Goal: Transaction & Acquisition: Purchase product/service

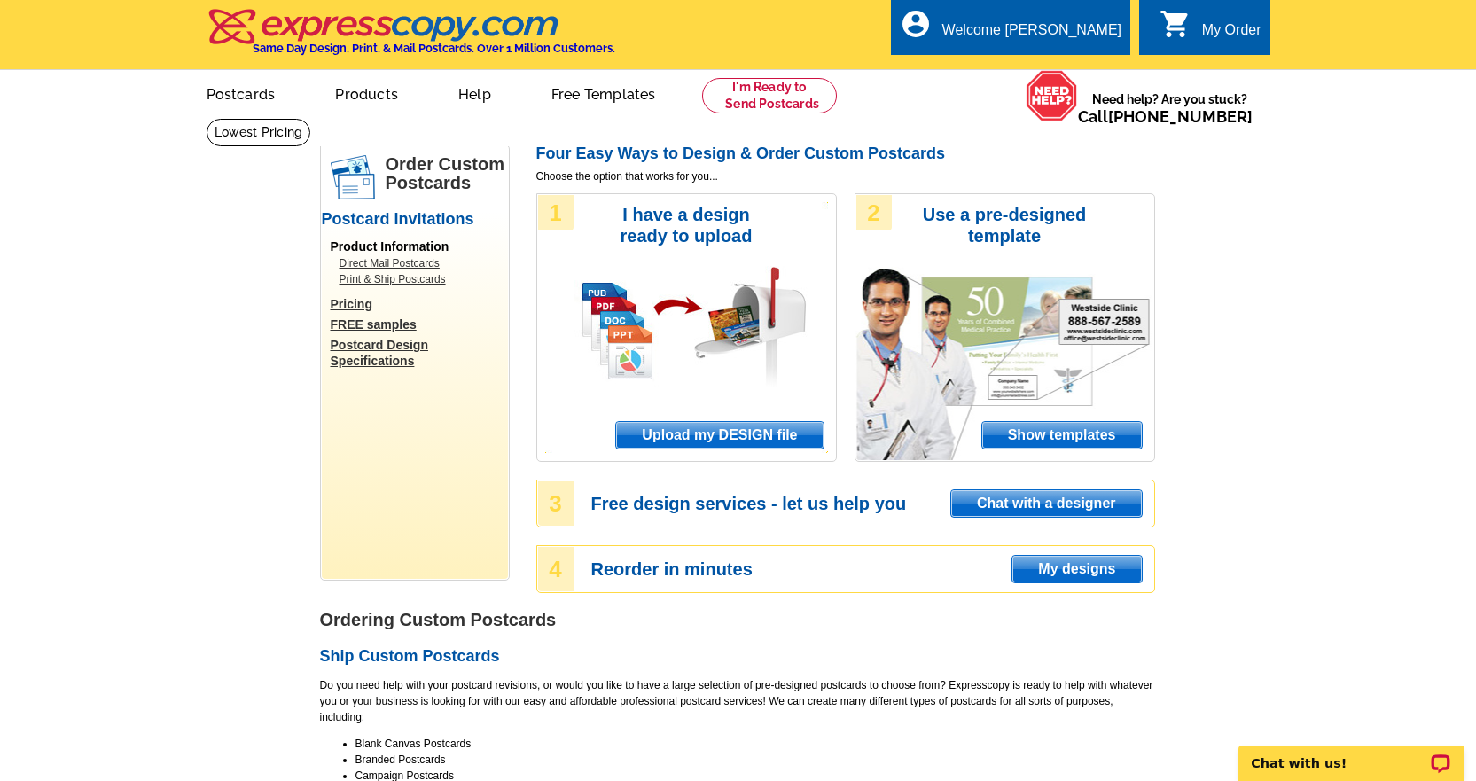
click at [756, 439] on span "Upload my DESIGN file" at bounding box center [719, 435] width 207 height 27
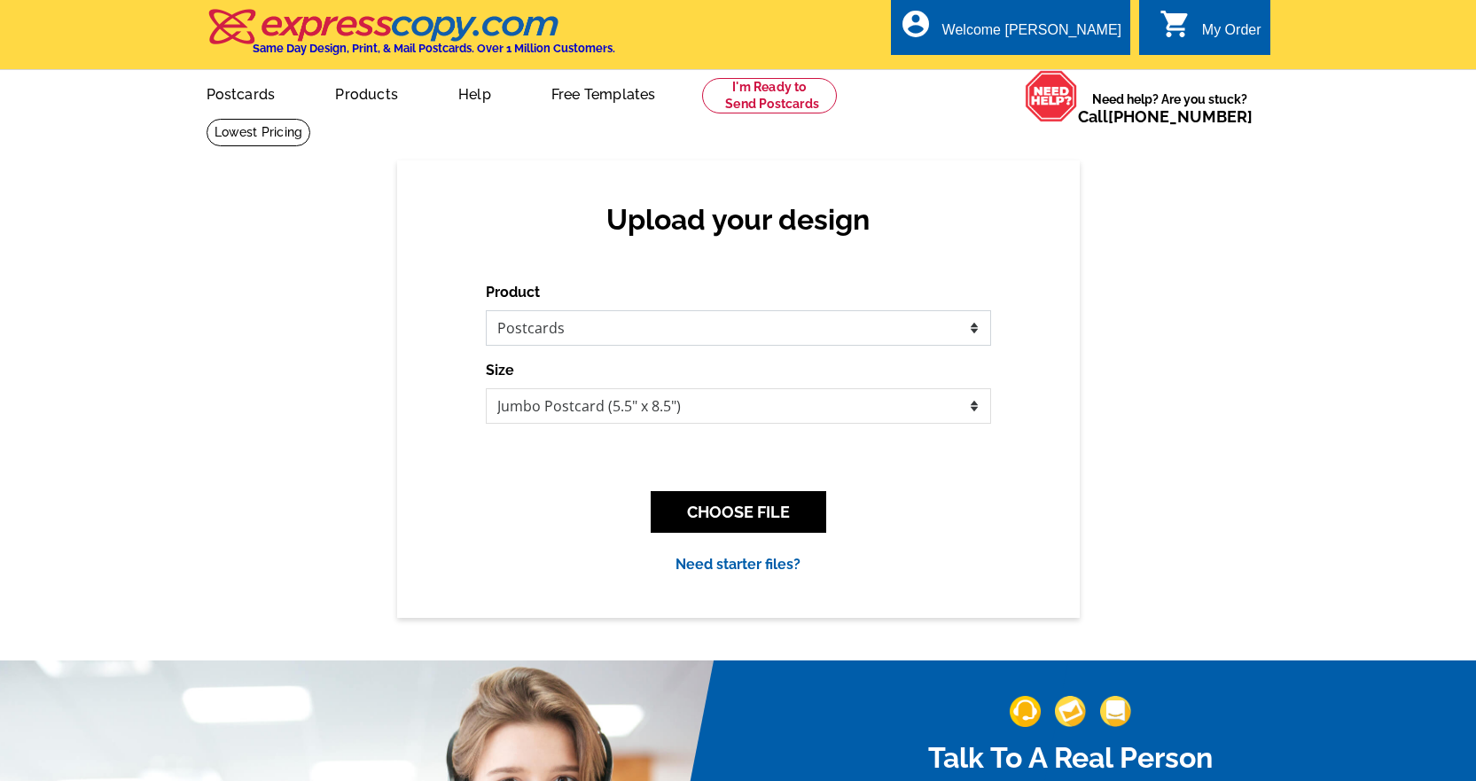
click at [694, 332] on select "Please select the type of file... Postcards Business Cards Letters and flyers G…" at bounding box center [738, 327] width 505 height 35
select select "4"
click at [486, 311] on select "Please select the type of file... Postcards Business Cards Letters and flyers G…" at bounding box center [738, 327] width 505 height 35
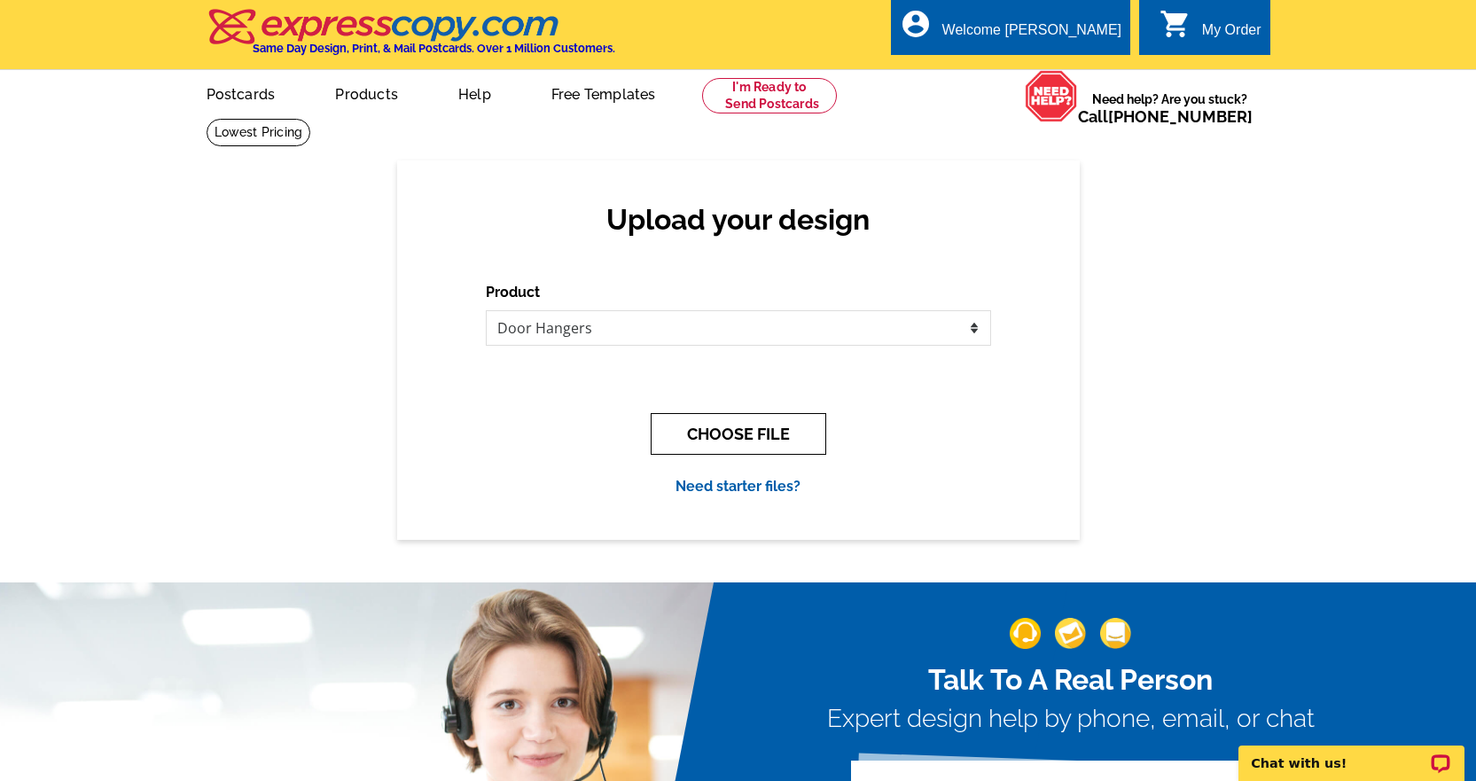
click at [724, 428] on button "CHOOSE FILE" at bounding box center [739, 434] width 176 height 42
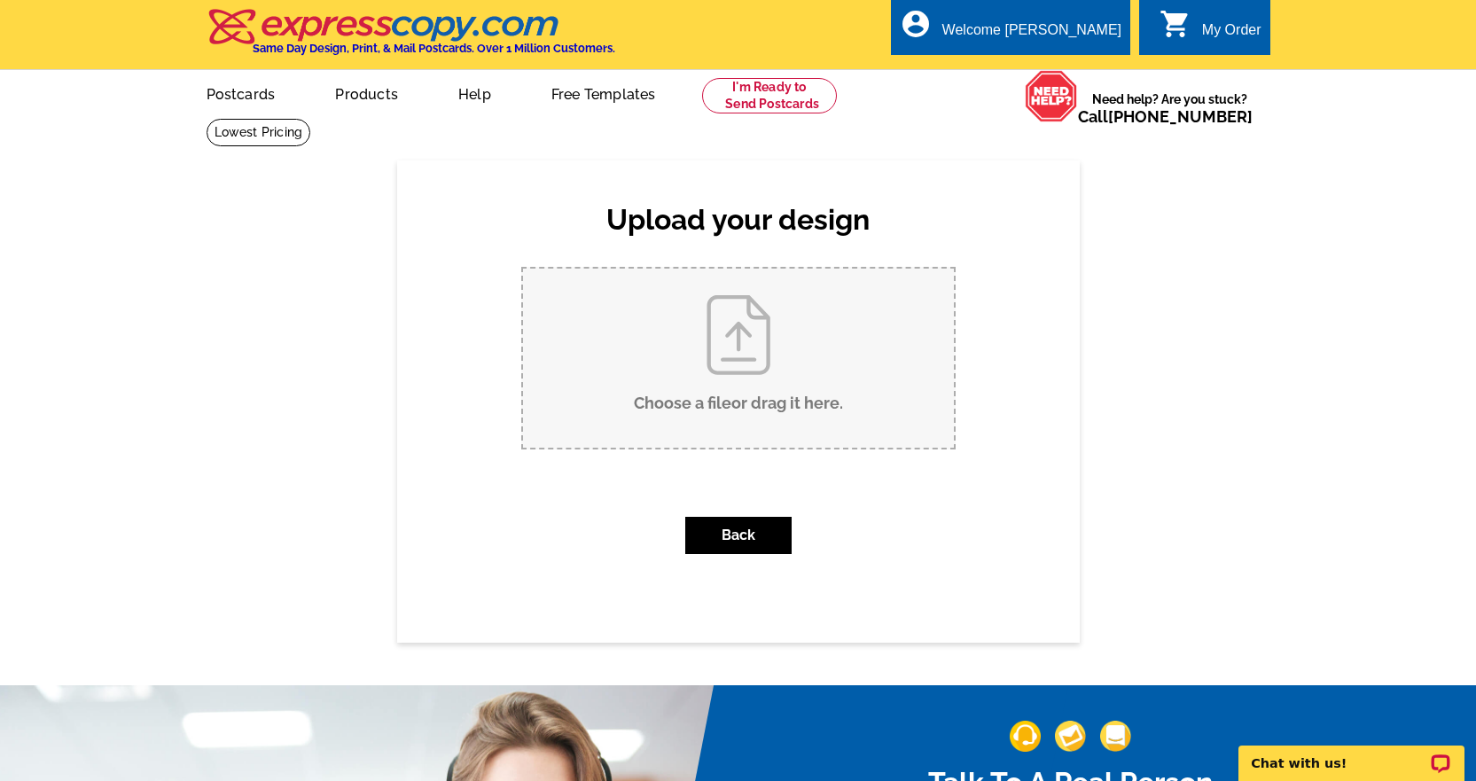
click at [725, 354] on input "Choose a file or drag it here ." at bounding box center [738, 358] width 431 height 179
type input "C:\fakepath\DianePetersonDoorHanger LW V3.pdf"
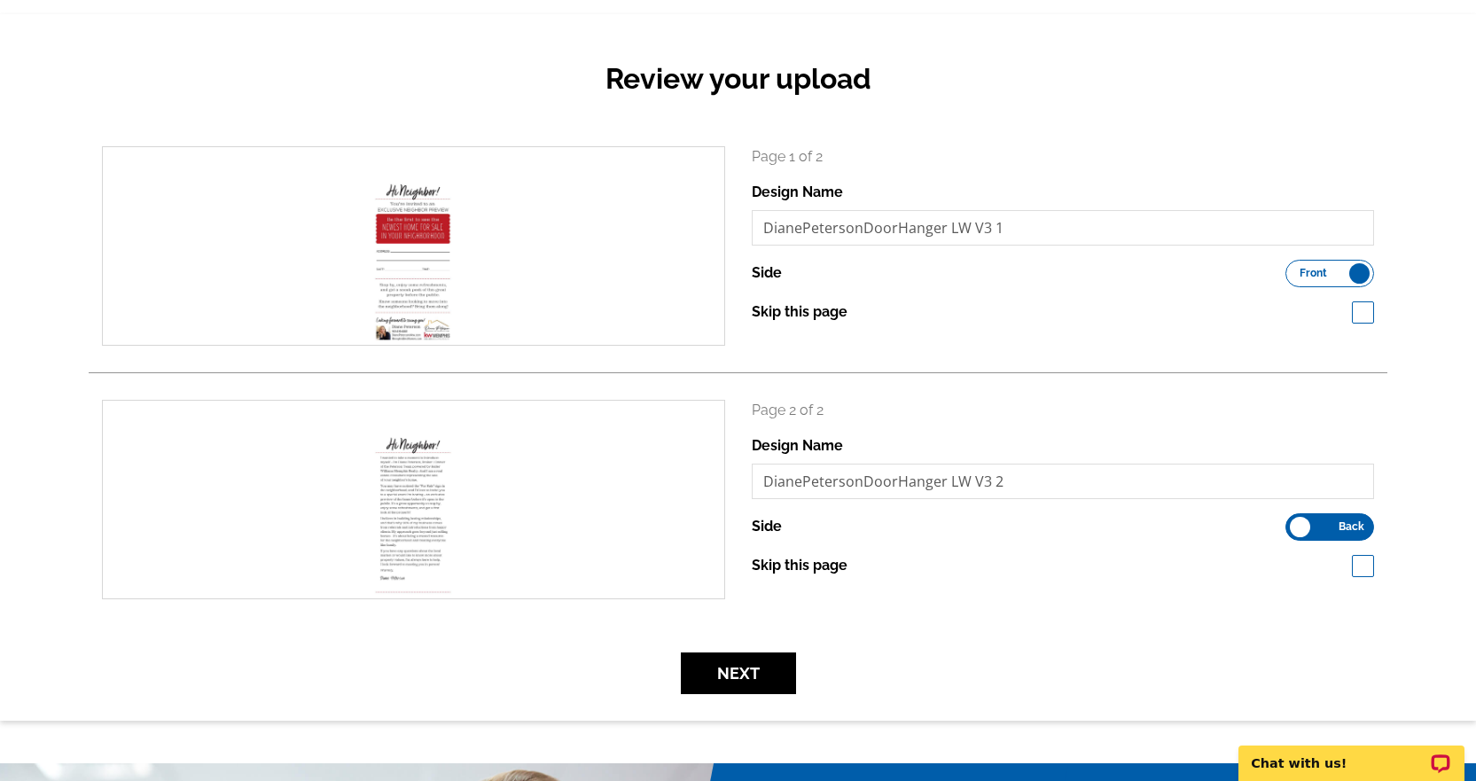
scroll to position [177, 0]
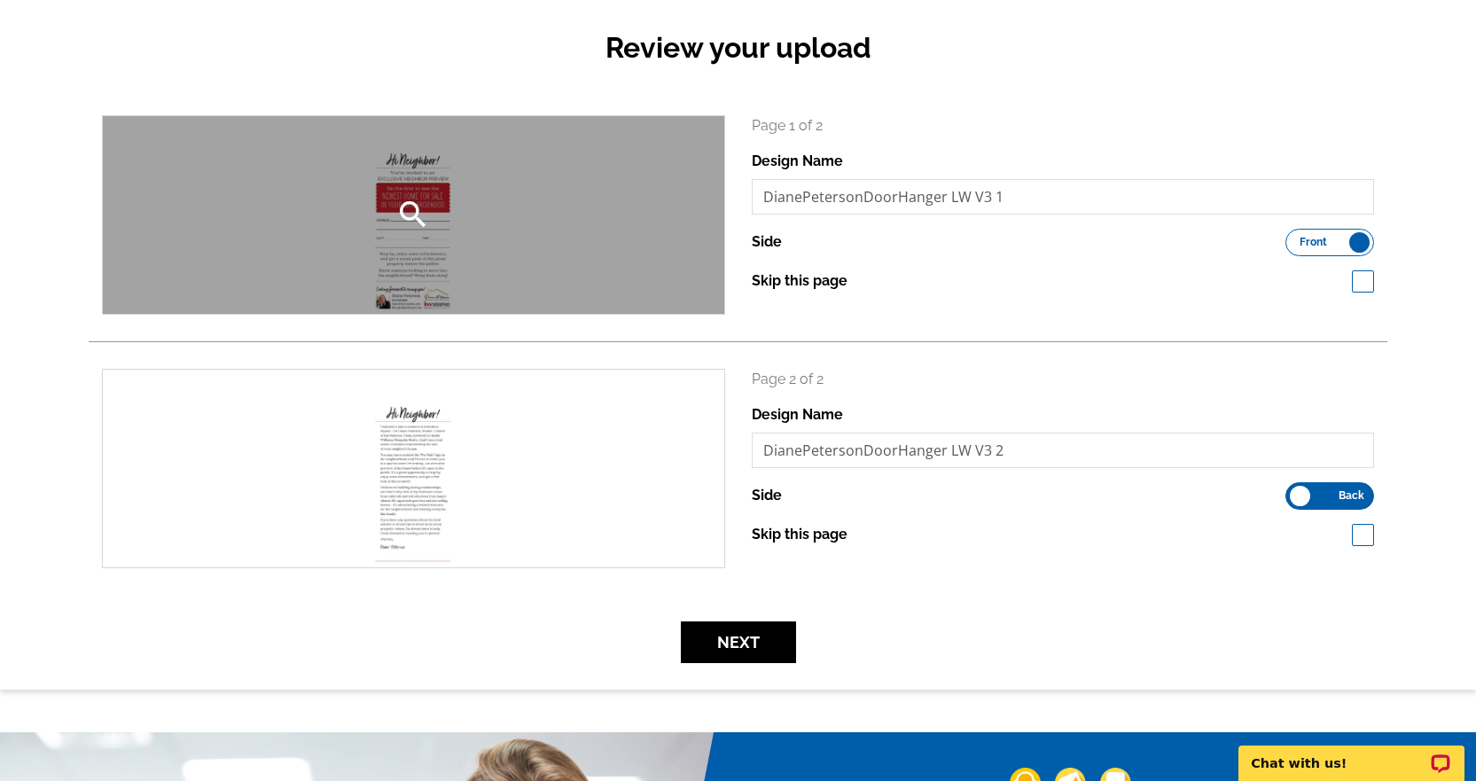
click at [410, 227] on icon "search" at bounding box center [412, 214] width 35 height 35
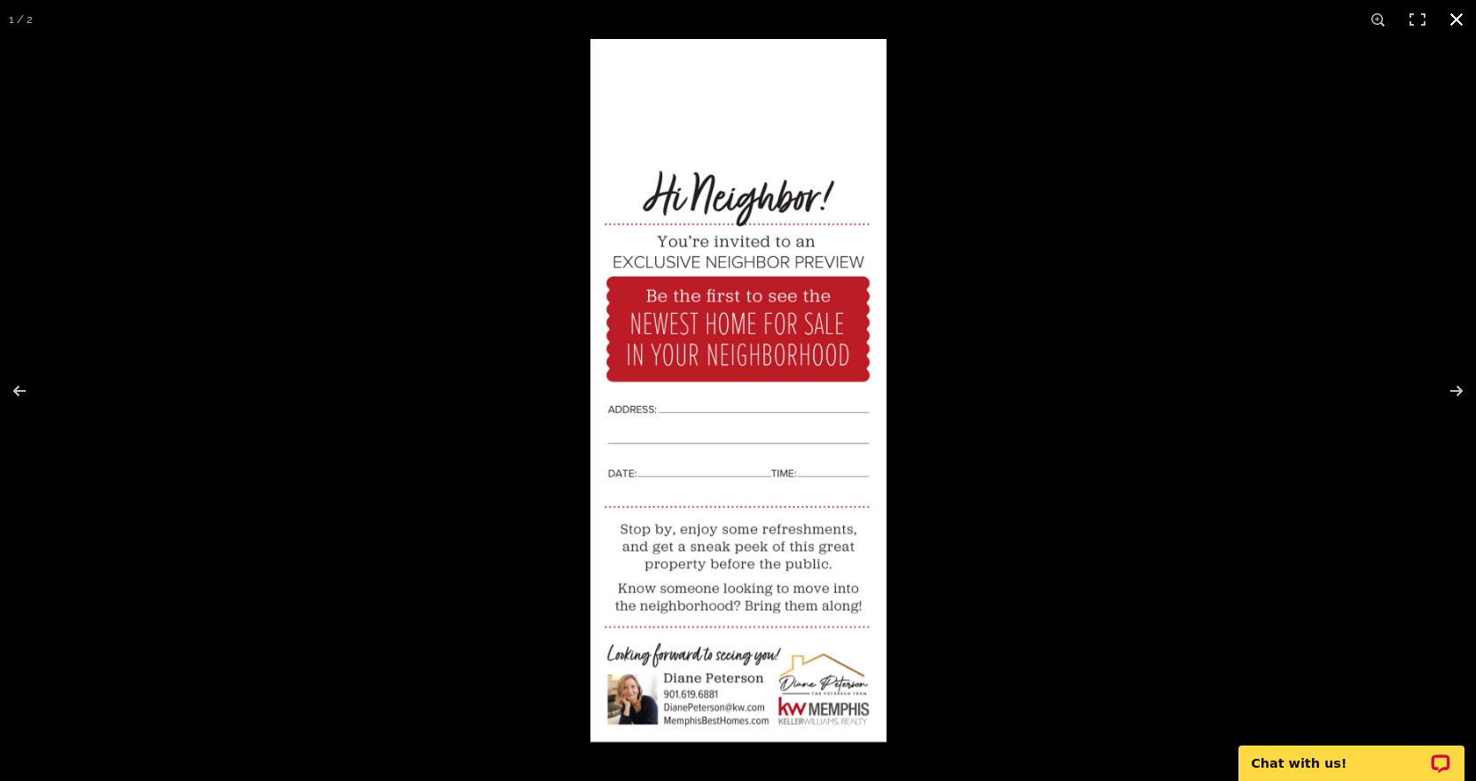
click at [1455, 21] on button at bounding box center [1456, 19] width 39 height 39
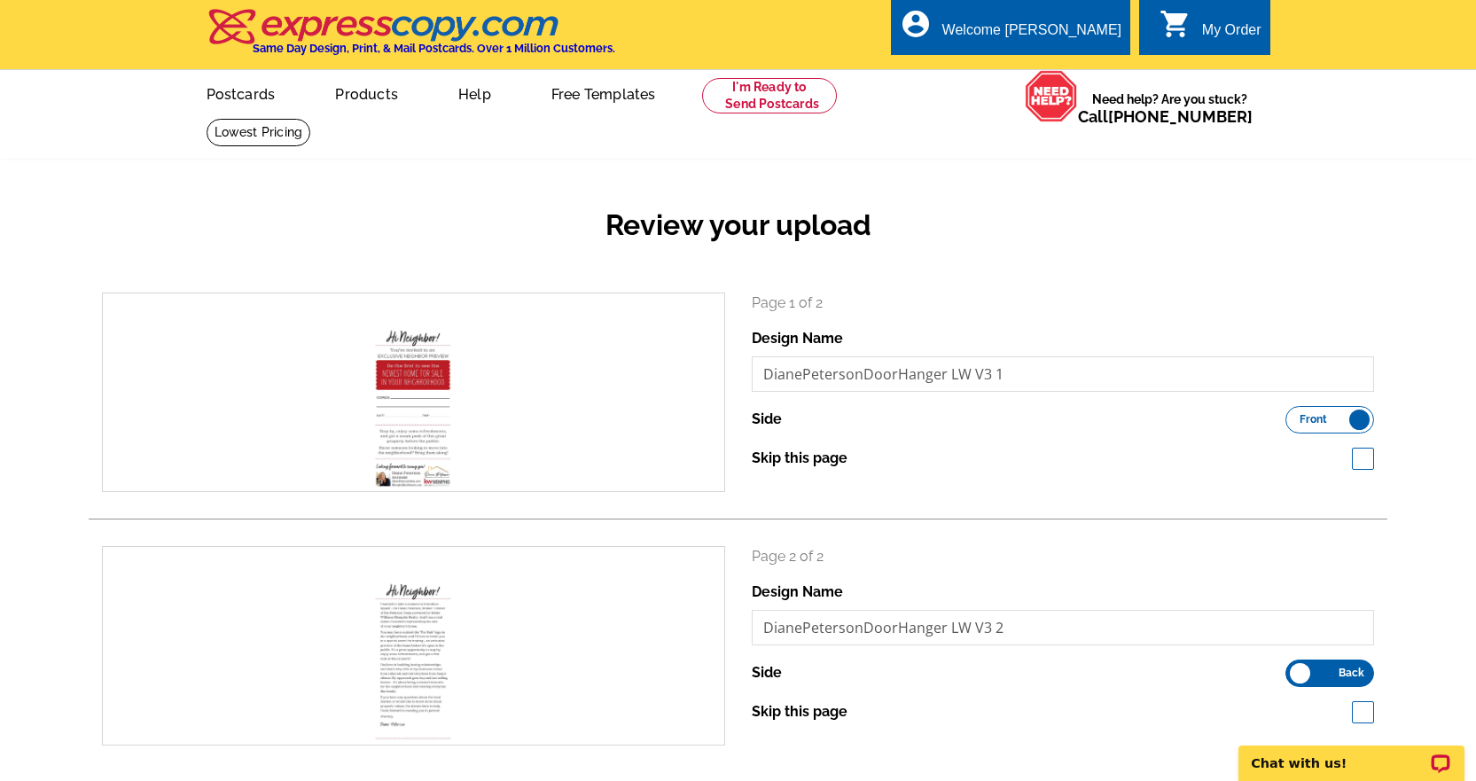
scroll to position [355, 0]
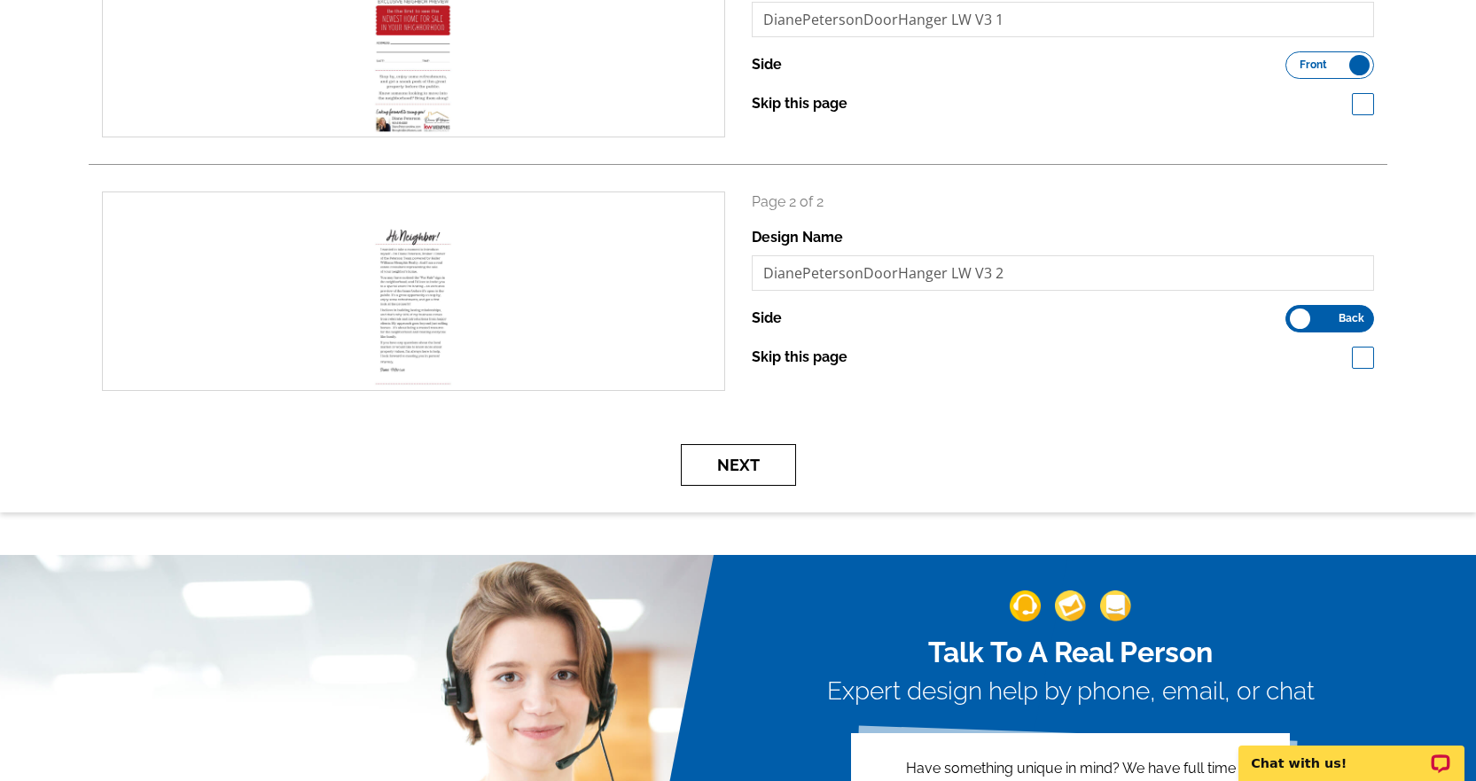
click at [747, 465] on button "Next" at bounding box center [738, 465] width 115 height 42
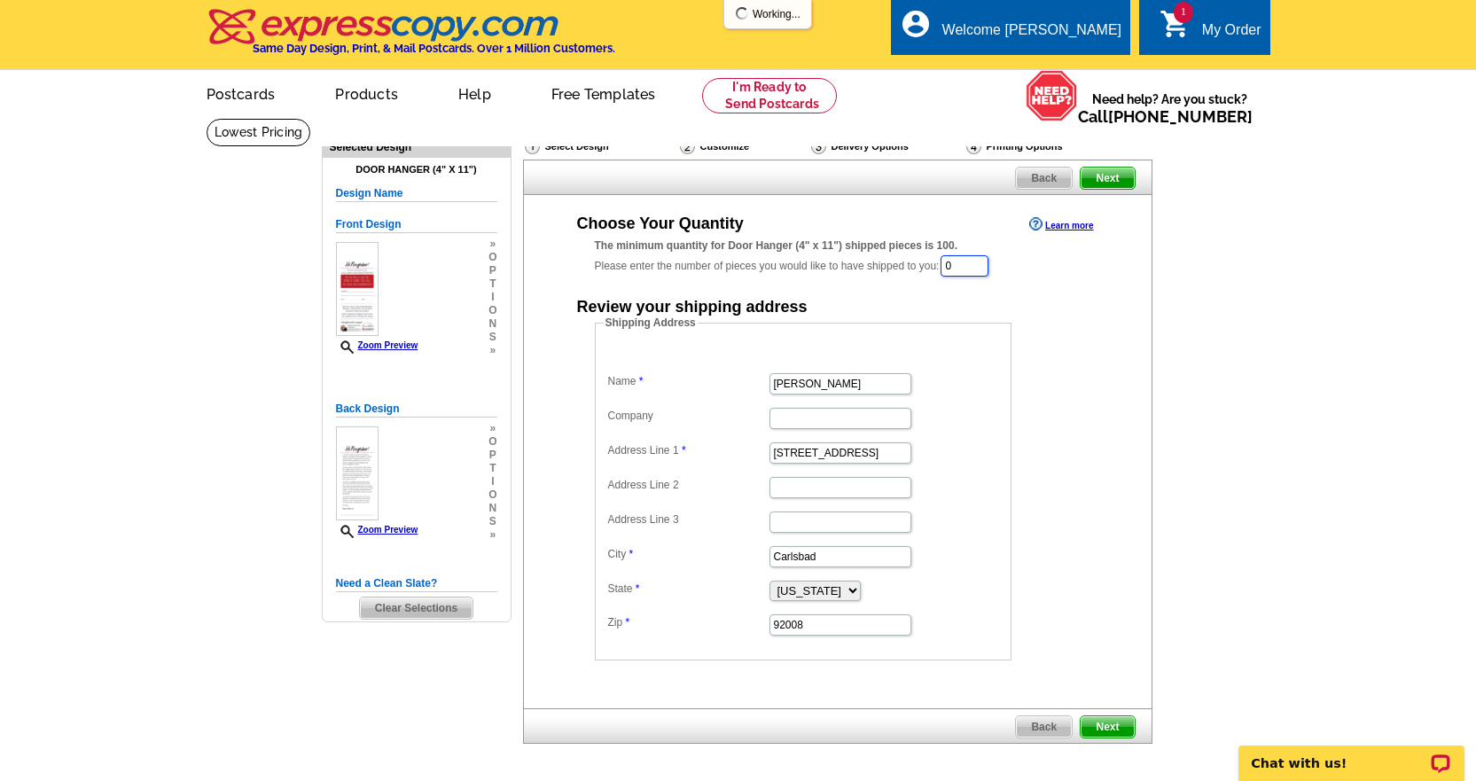
drag, startPoint x: 951, startPoint y: 262, endPoint x: 990, endPoint y: 255, distance: 39.5
click at [990, 255] on div "The minimum quantity for Door Hanger (4" x 11") shipped pieces is 100. Please e…" at bounding box center [838, 258] width 486 height 41
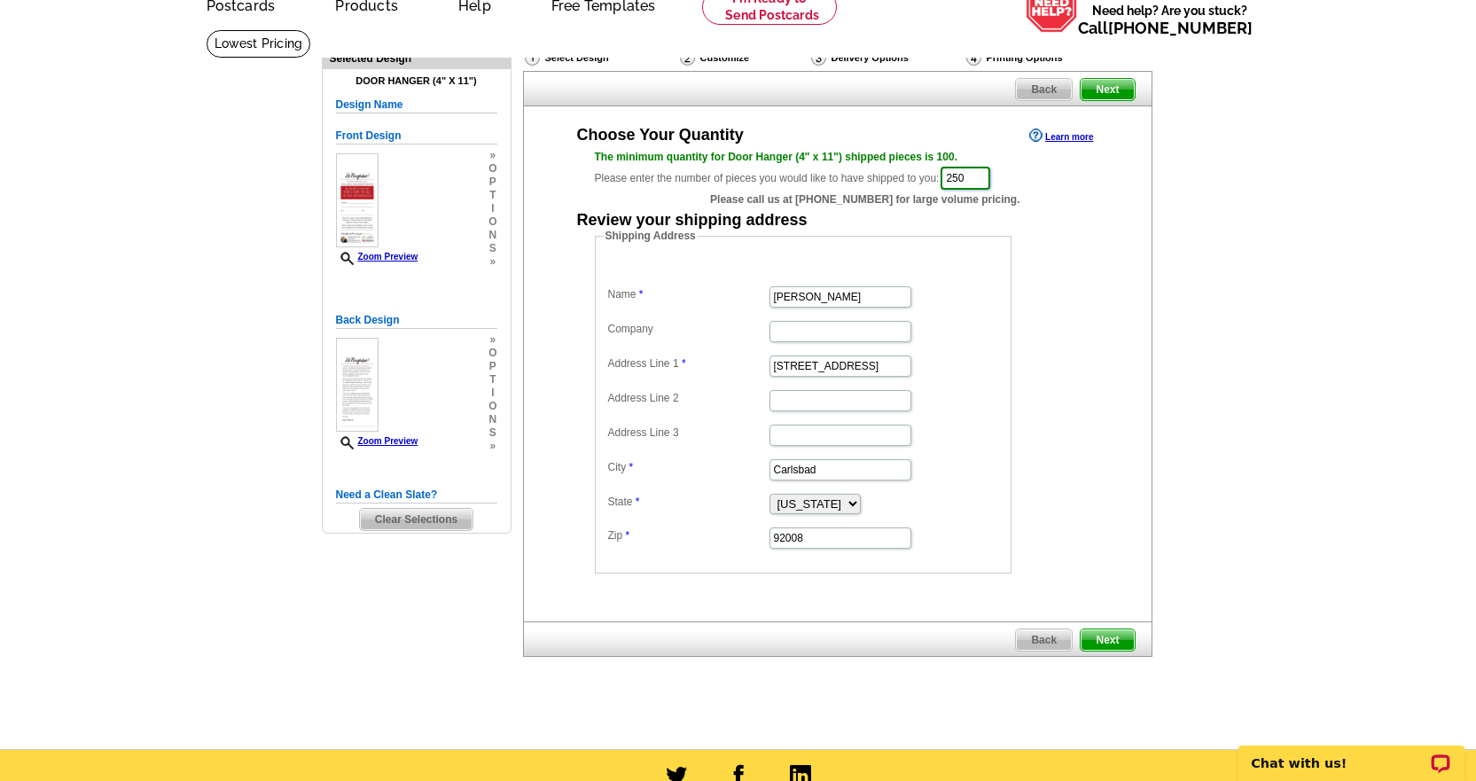
scroll to position [177, 0]
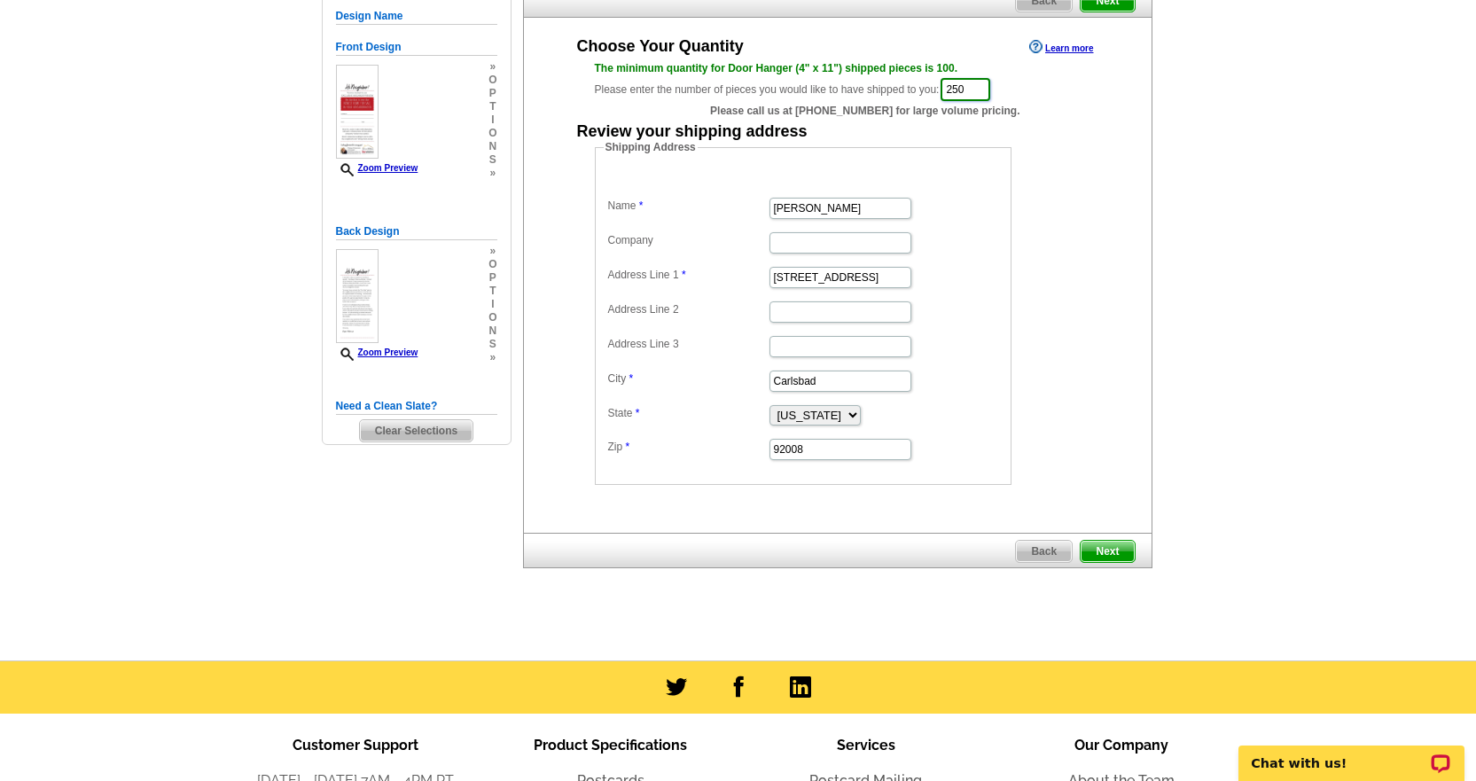
type input "250"
drag, startPoint x: 845, startPoint y: 209, endPoint x: 736, endPoint y: 208, distance: 109.0
click at [736, 208] on dl "Name Melissa Zeller Company Address Line 1 300 Carlsbad Village Dr, Suite 108A …" at bounding box center [803, 316] width 399 height 292
paste input "dianepeterson"
click at [775, 206] on input "dianepeterson" at bounding box center [840, 208] width 142 height 21
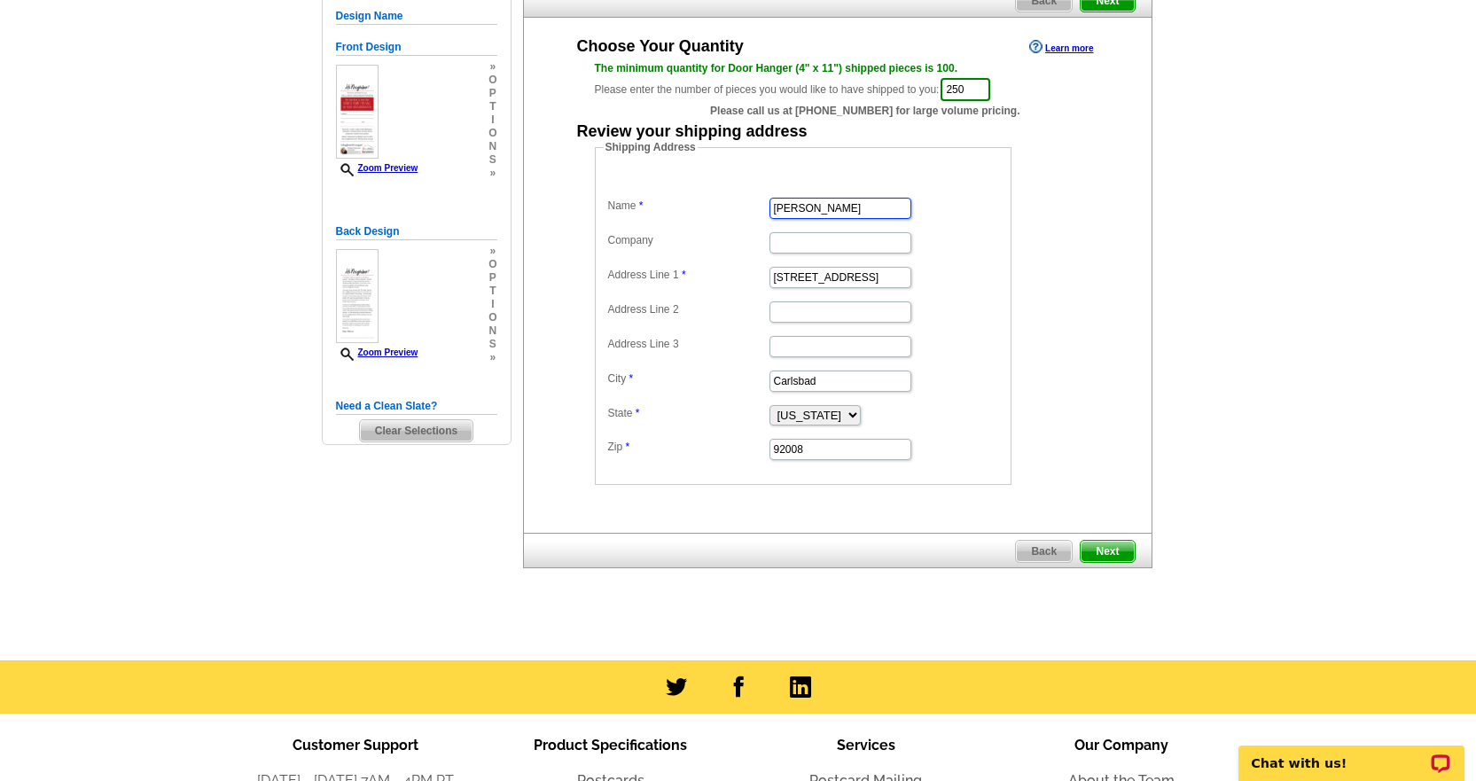
type input "Diane Peterson"
drag, startPoint x: 771, startPoint y: 276, endPoint x: 949, endPoint y: 270, distance: 177.4
click at [949, 270] on dd "300 Carlsbad Village Dr, Suite 108A" at bounding box center [803, 275] width 399 height 27
paste input "9895 Laurel Knoll Ln, Germantown, TN 38139"
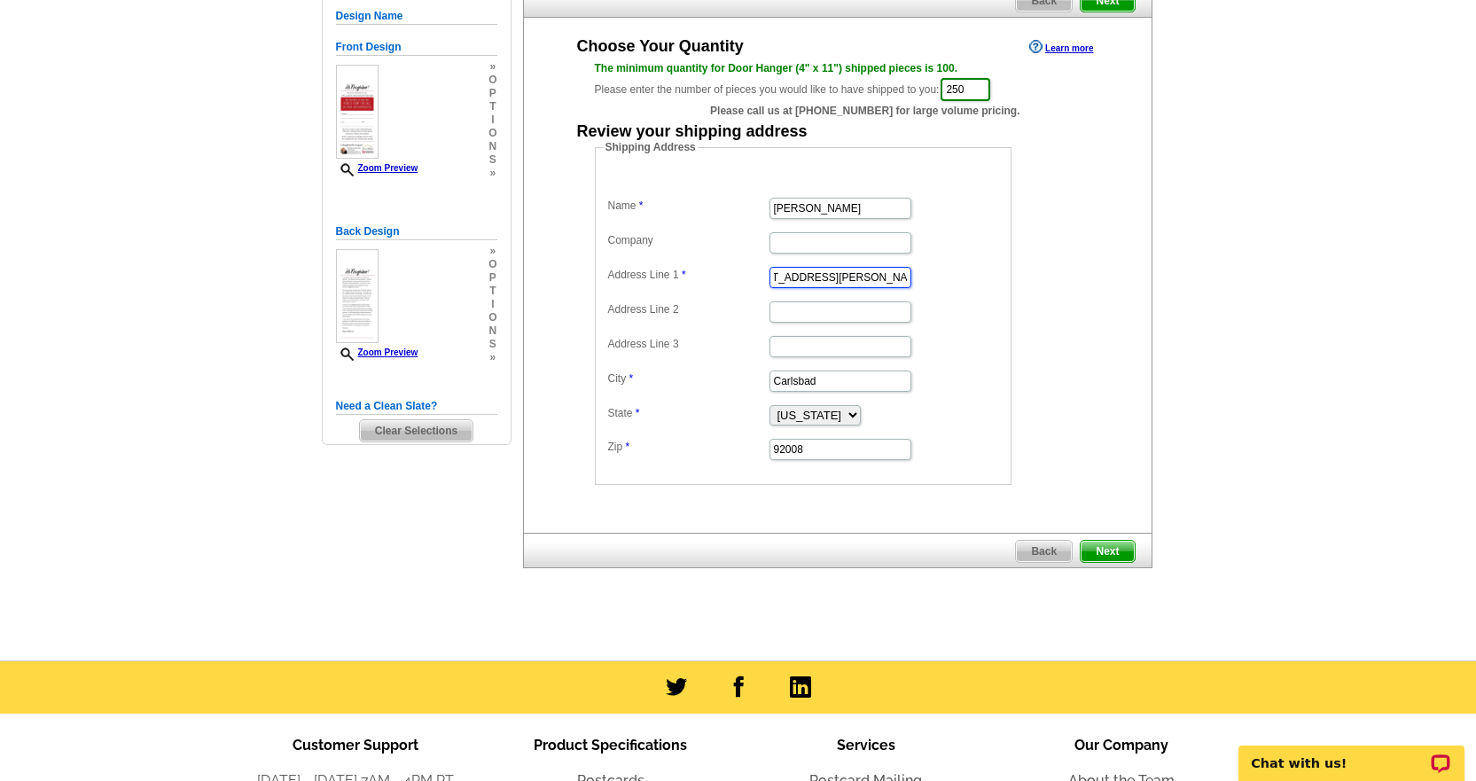
scroll to position [0, 88]
type input "9895 Laurel Knoll Ln, Germantown, TN 38139"
click at [816, 453] on input "92008" at bounding box center [840, 449] width 142 height 21
click at [872, 281] on input "9895 Laurel Knoll Ln, Germantown, TN 38139" at bounding box center [840, 277] width 142 height 21
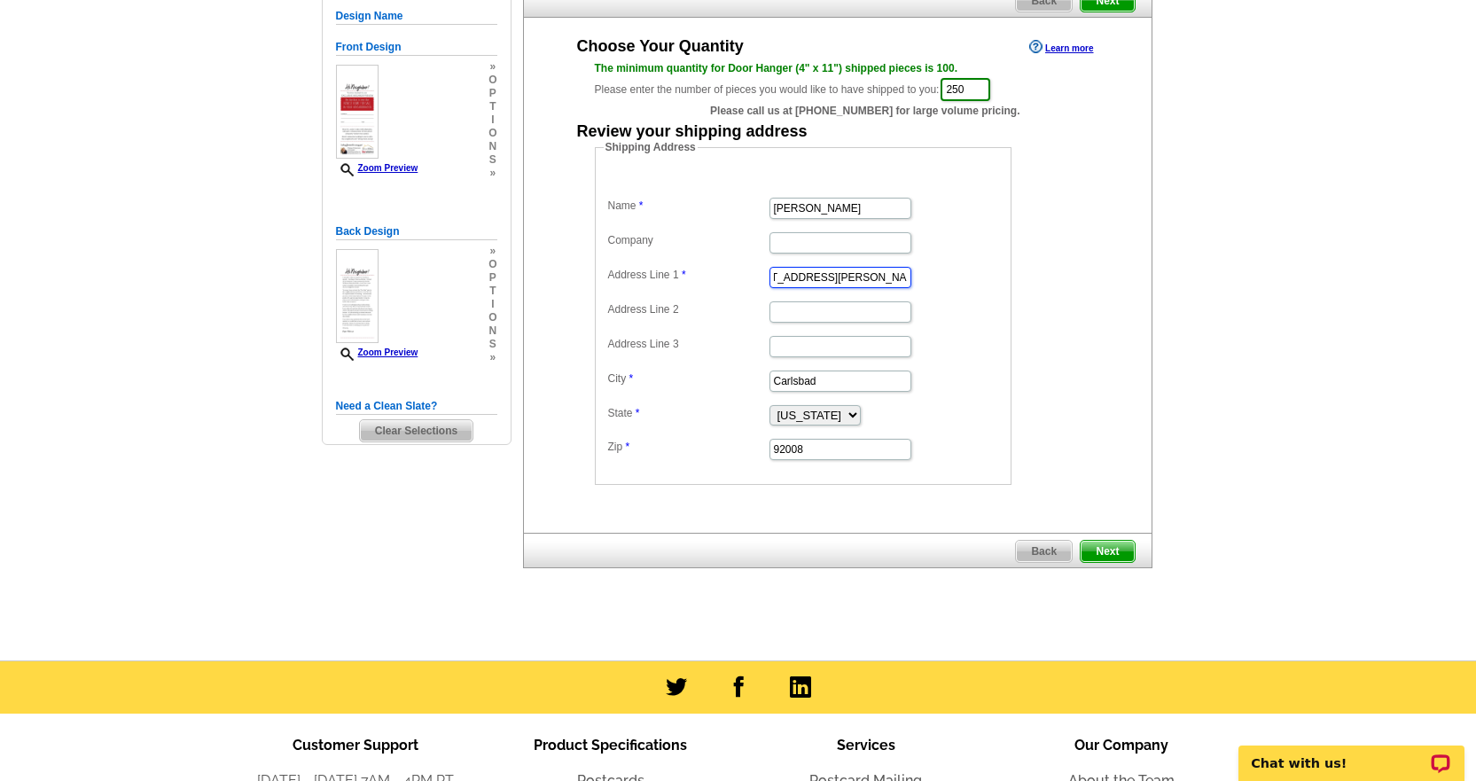
scroll to position [0, 88]
drag, startPoint x: 878, startPoint y: 277, endPoint x: 848, endPoint y: 285, distance: 30.3
click at [848, 285] on input "9895 Laurel Knoll Ln, Germantown, TN 38139" at bounding box center [840, 277] width 142 height 21
drag, startPoint x: 840, startPoint y: 383, endPoint x: 761, endPoint y: 387, distance: 79.0
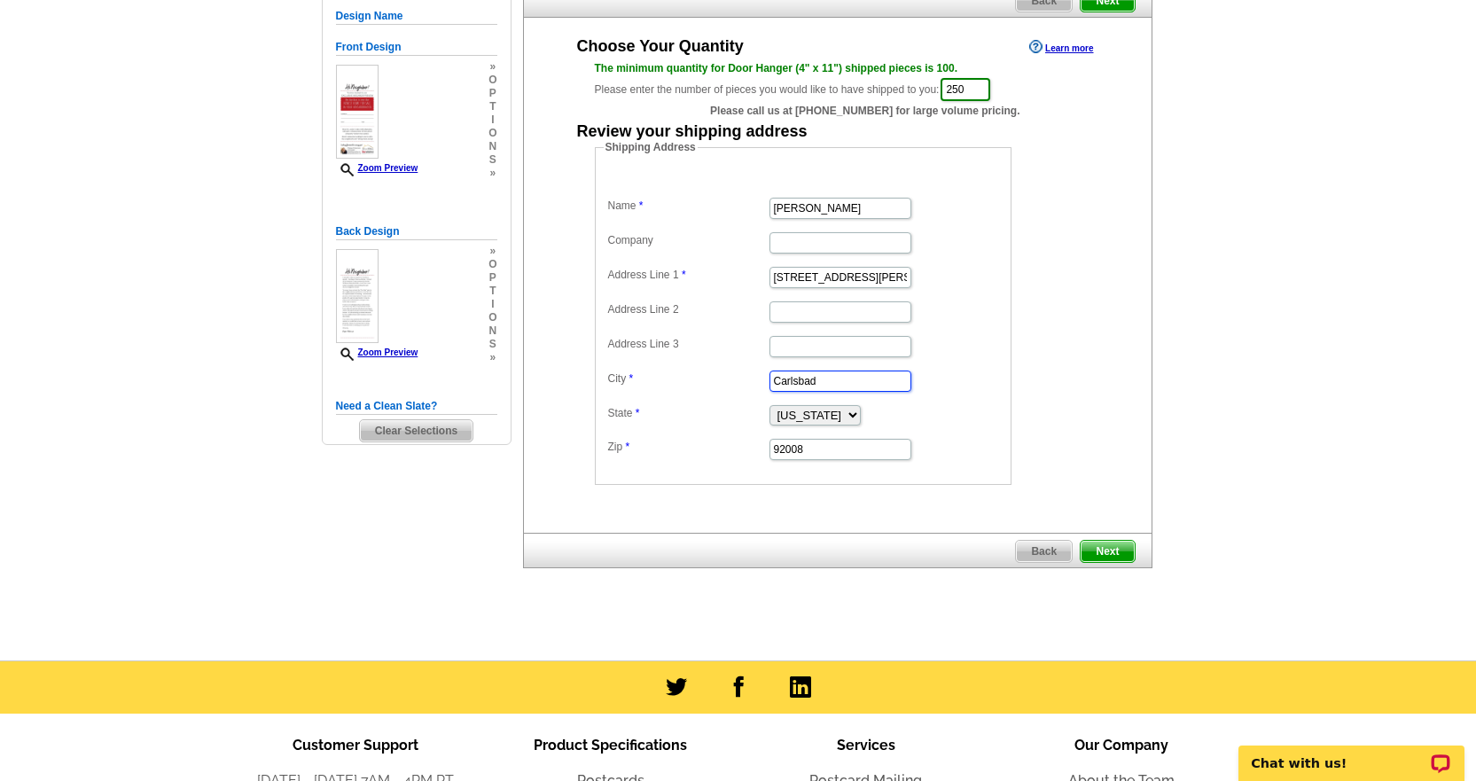
click at [761, 387] on dl "Name Diane Peterson Company Address Line 1 9895 Laurel Knoll Ln, Germantown, TN…" at bounding box center [803, 316] width 399 height 292
paste input "Germantown"
type input "Germantown"
click at [849, 414] on select "Alabama Alaska Arizona Arkansas California Colorado Connecticut District of Col…" at bounding box center [814, 415] width 91 height 20
select select "TN"
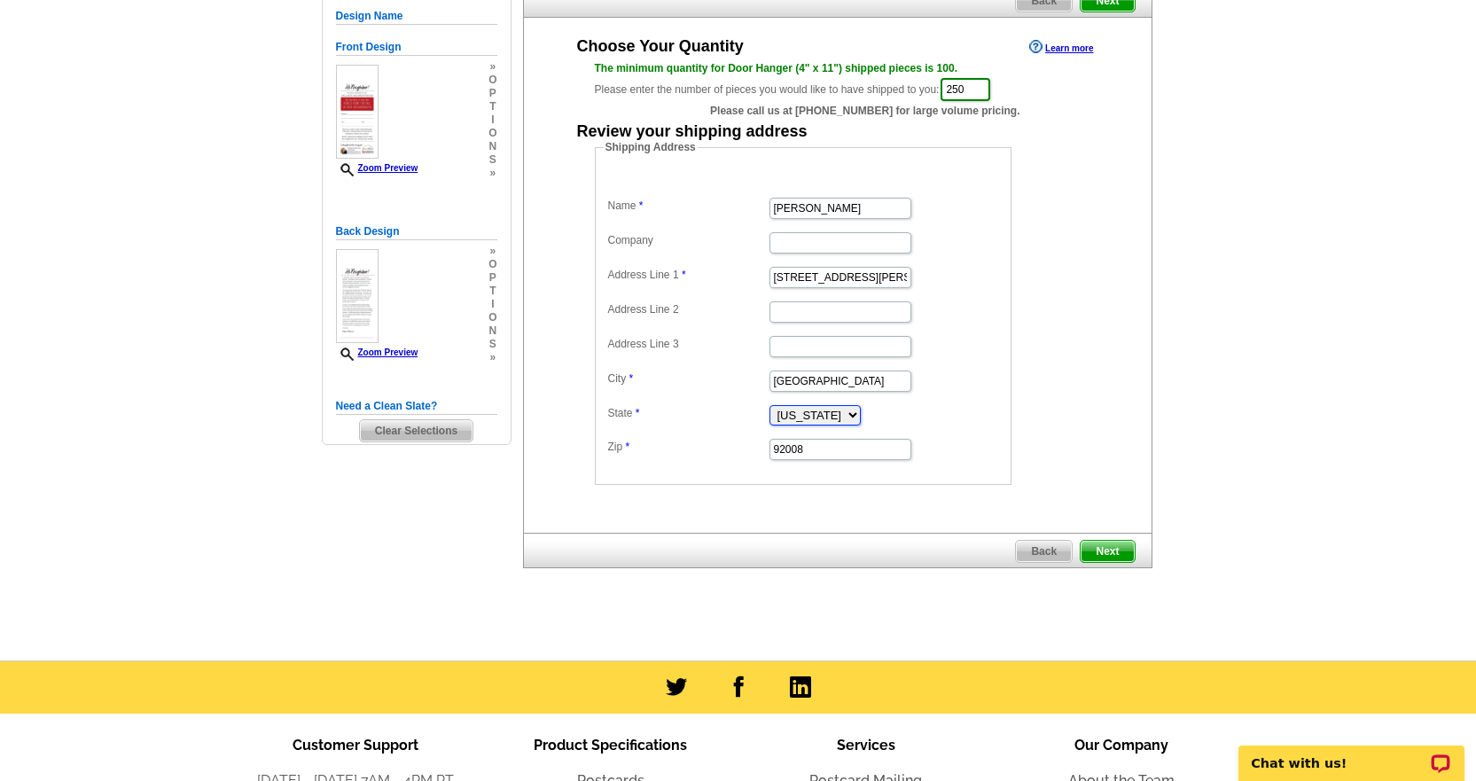
click at [769, 407] on select "Alabama Alaska Arizona Arkansas California Colorado Connecticut District of Col…" at bounding box center [814, 415] width 91 height 20
click at [878, 277] on input "9895 Laurel Knoll Ln, Germantown, TN 38139" at bounding box center [840, 277] width 142 height 21
click at [869, 285] on input "9895 Laurel Knoll Ln, Germantown, TN 38139" at bounding box center [840, 277] width 142 height 21
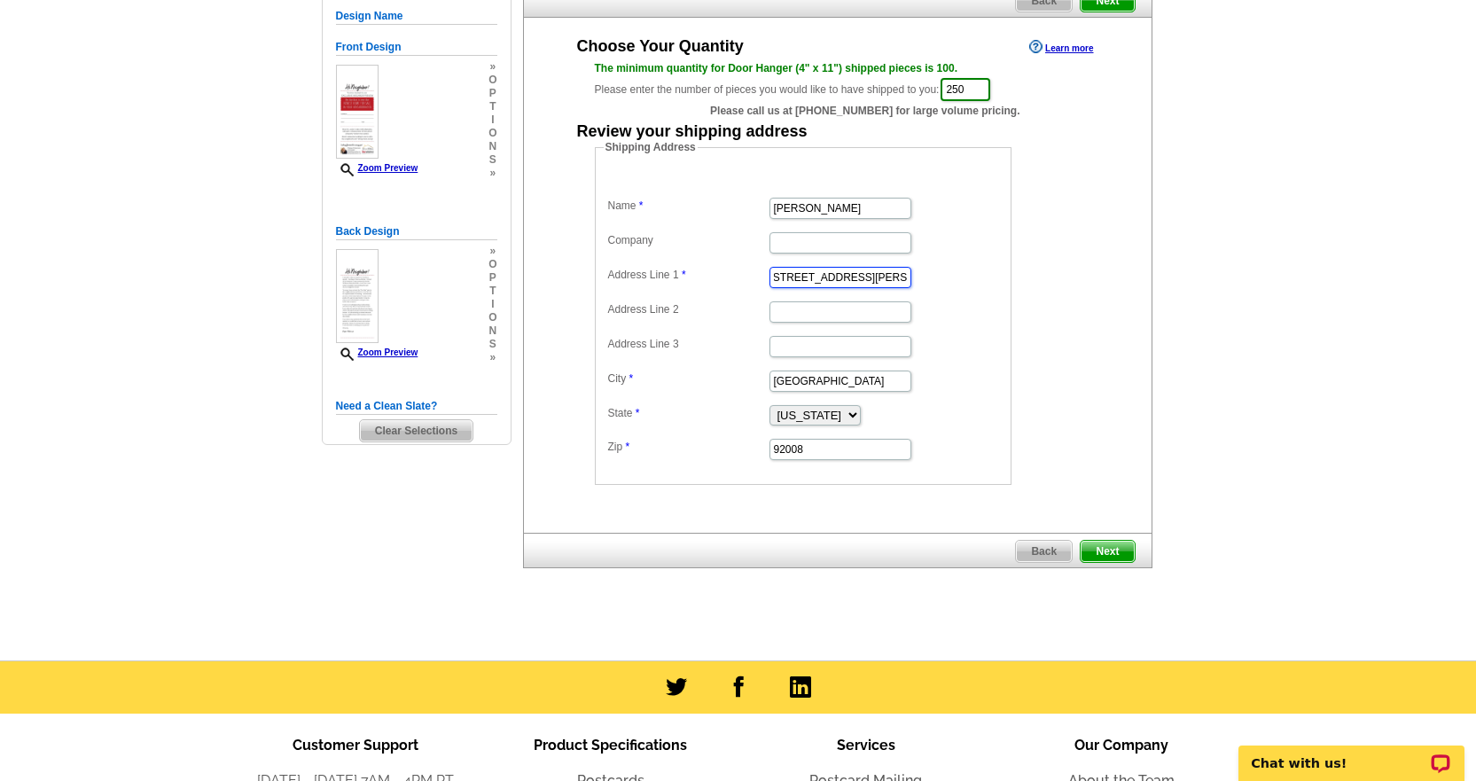
drag, startPoint x: 876, startPoint y: 278, endPoint x: 913, endPoint y: 278, distance: 37.2
click at [913, 278] on dd "9895 Laurel Knoll Ln. 38139" at bounding box center [803, 275] width 399 height 27
type input "9895 Laurel Knoll Ln. 38139"
drag, startPoint x: 809, startPoint y: 453, endPoint x: 740, endPoint y: 452, distance: 69.1
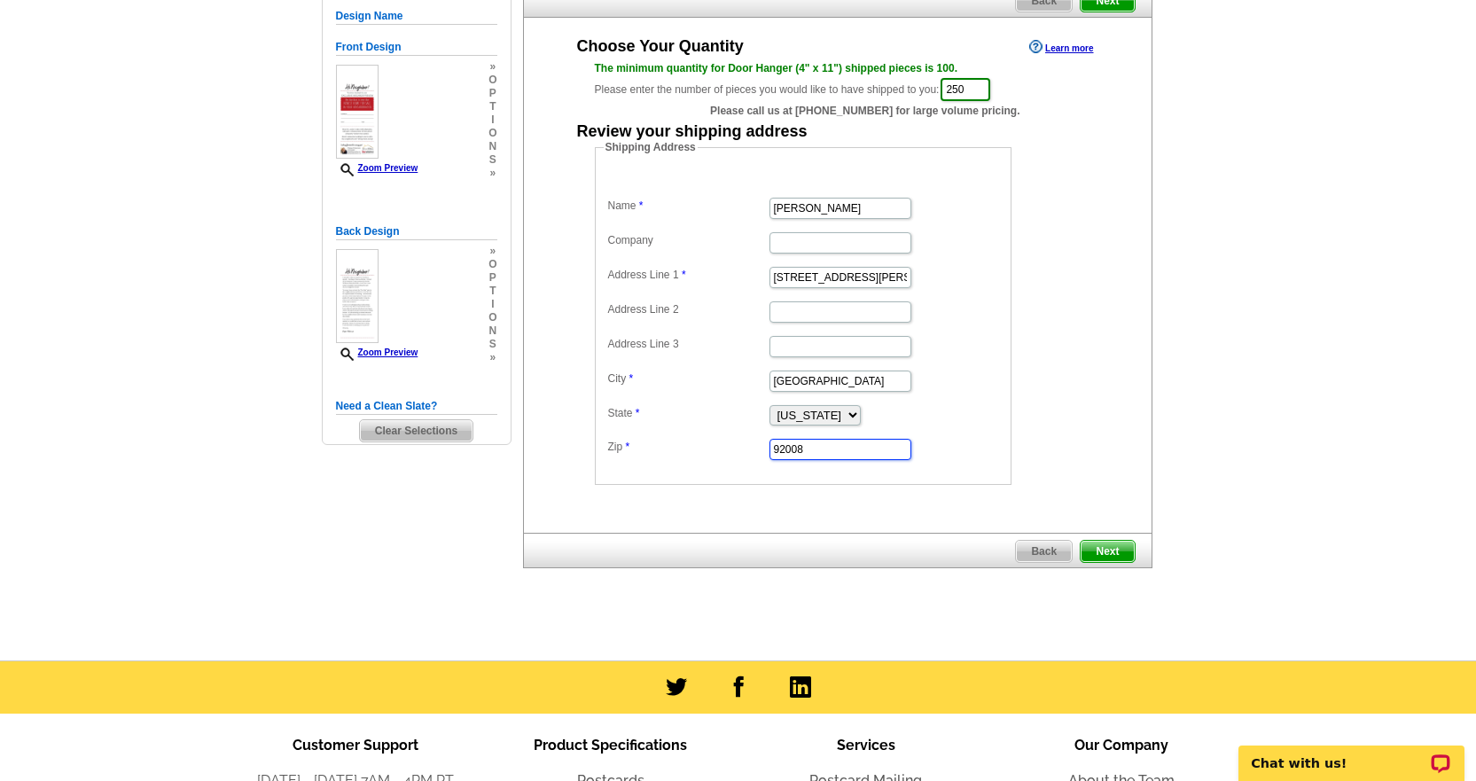
click at [740, 452] on dl "Name Diane Peterson Company Address Line 1 9895 Laurel Knoll Ln. 38139 Address …" at bounding box center [803, 316] width 399 height 292
paste input "38139"
type input "38139"
drag, startPoint x: 879, startPoint y: 273, endPoint x: 949, endPoint y: 276, distance: 70.1
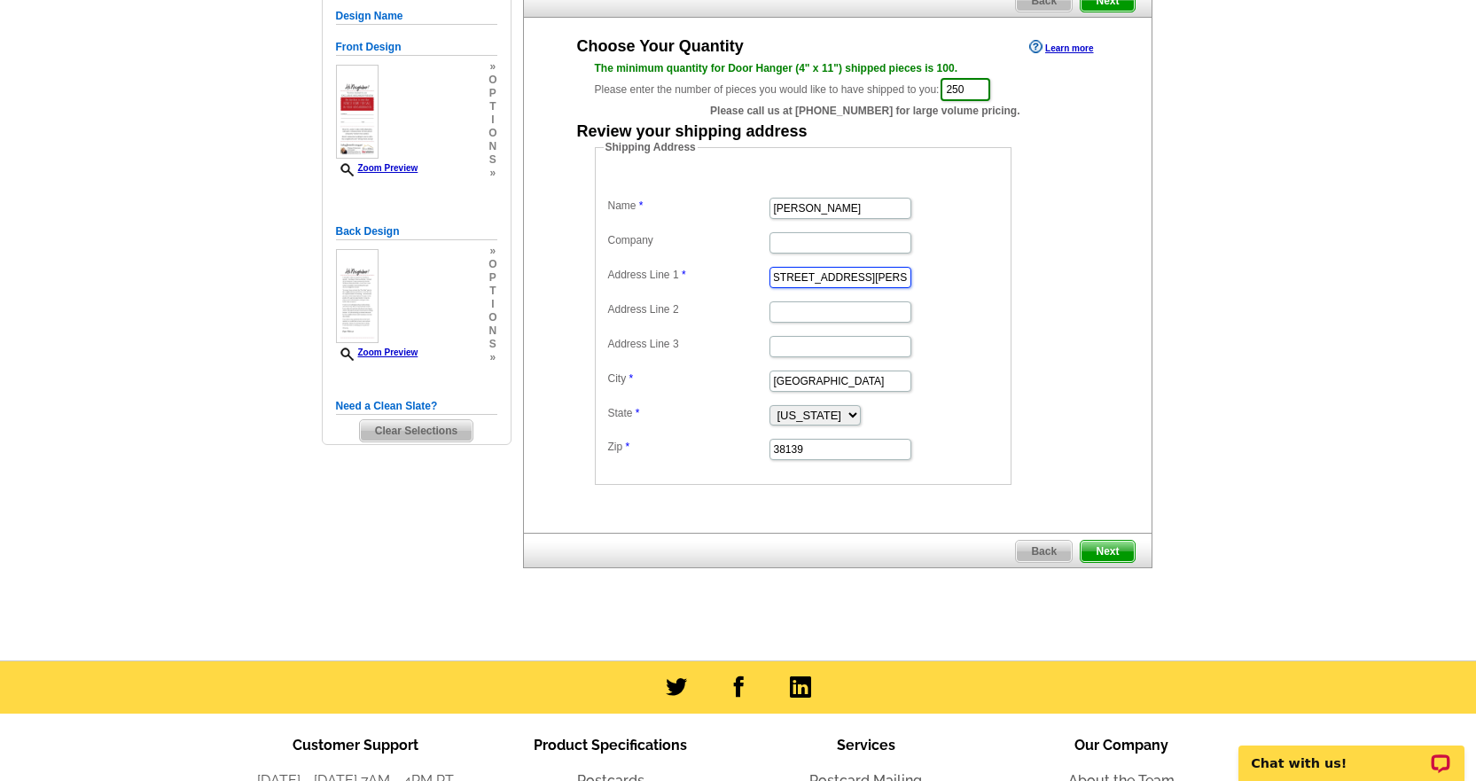
click at [949, 276] on dd "9895 Laurel Knoll Ln. 38139" at bounding box center [803, 275] width 399 height 27
type input "9895 Laurel Knoll Ln."
click at [1112, 546] on span "Next" at bounding box center [1107, 551] width 53 height 21
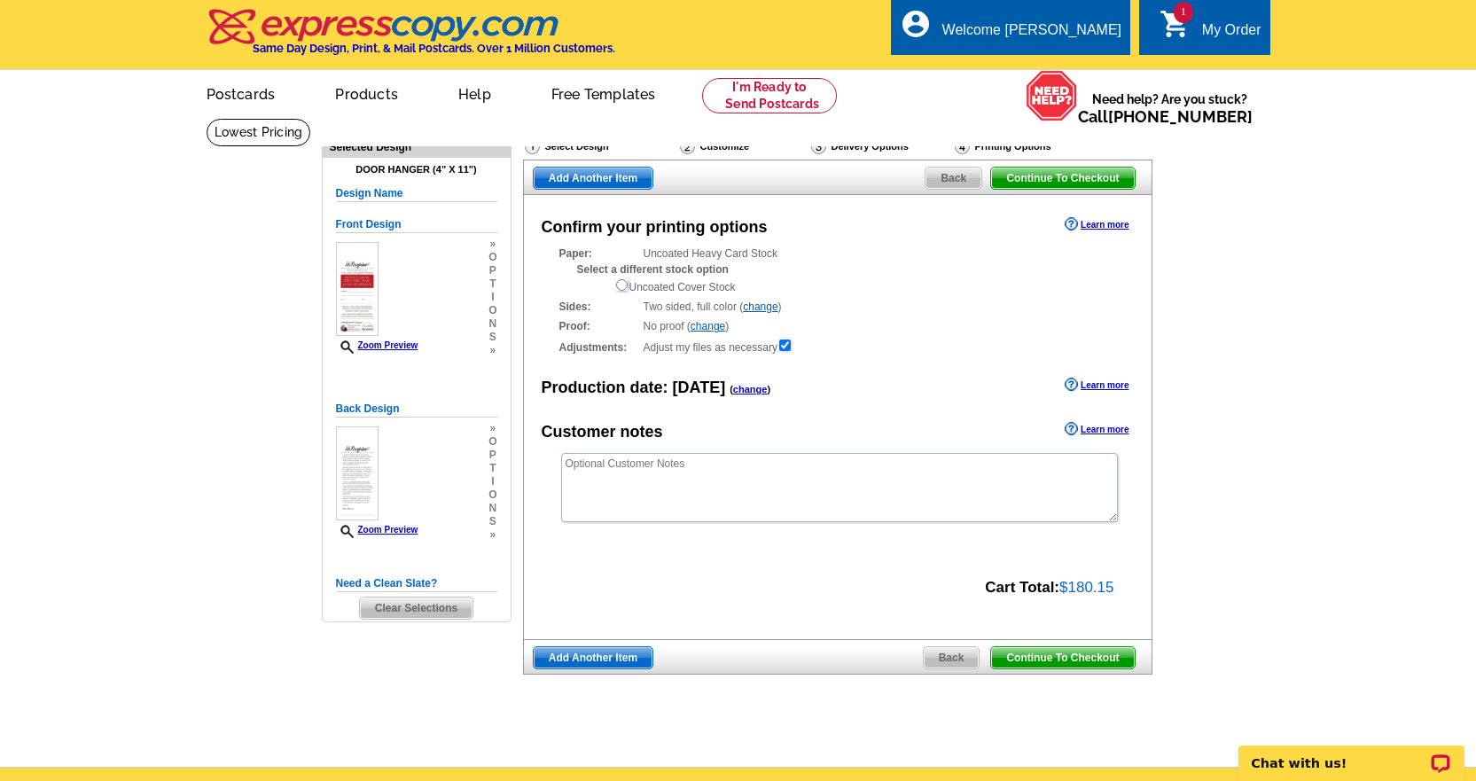
click at [619, 284] on input "radio" at bounding box center [622, 285] width 12 height 12
radio input "true"
click at [619, 284] on input "radio" at bounding box center [622, 285] width 12 height 12
click at [670, 256] on div "Paper: Uncoated Cover Stock Select a different stock option Uncoated Cover Stock" at bounding box center [837, 271] width 557 height 50
click at [757, 262] on div "Paper: Uncoated Cover Stock Select a different stock option Uncoated Cover Stock" at bounding box center [837, 271] width 557 height 50
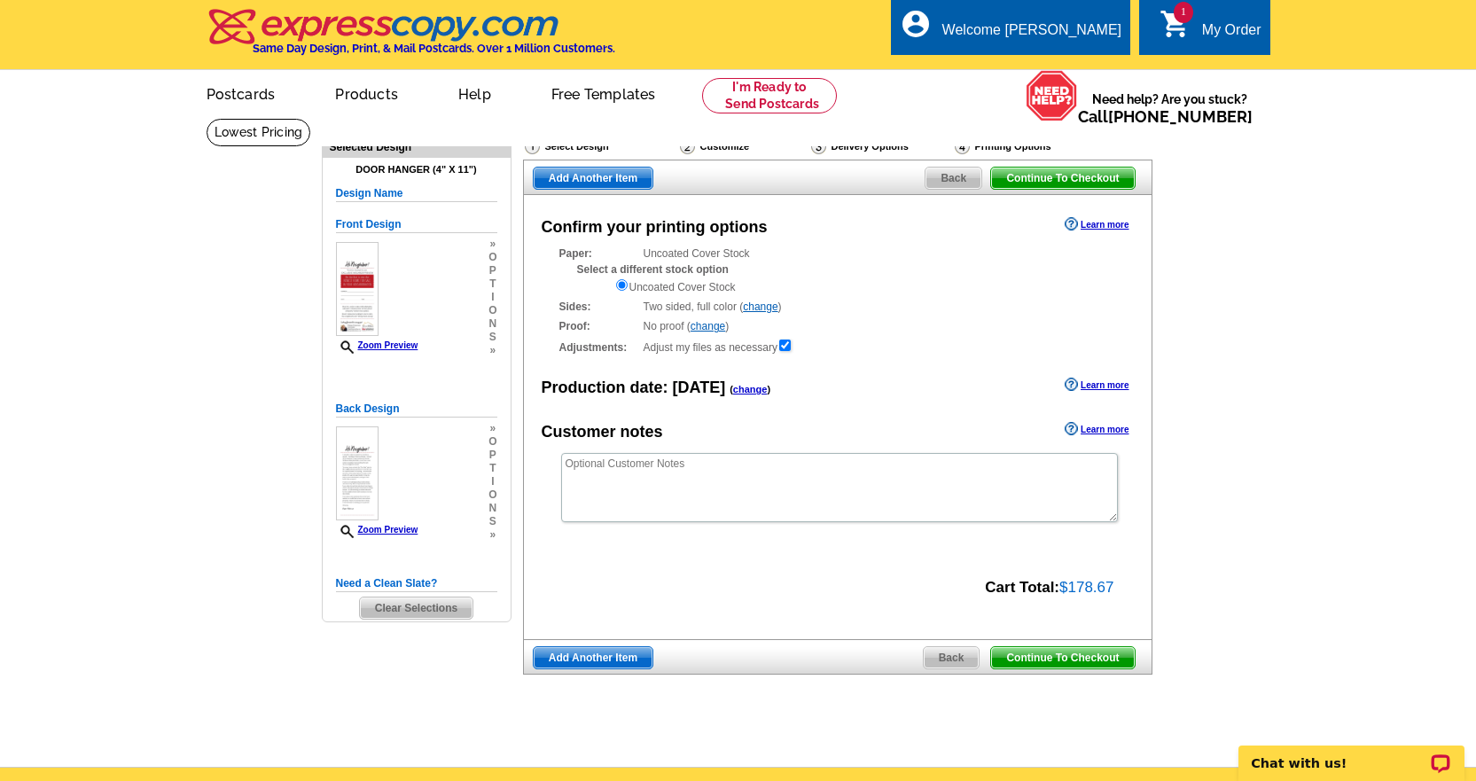
click at [597, 659] on span "Add Another Item" at bounding box center [593, 657] width 119 height 21
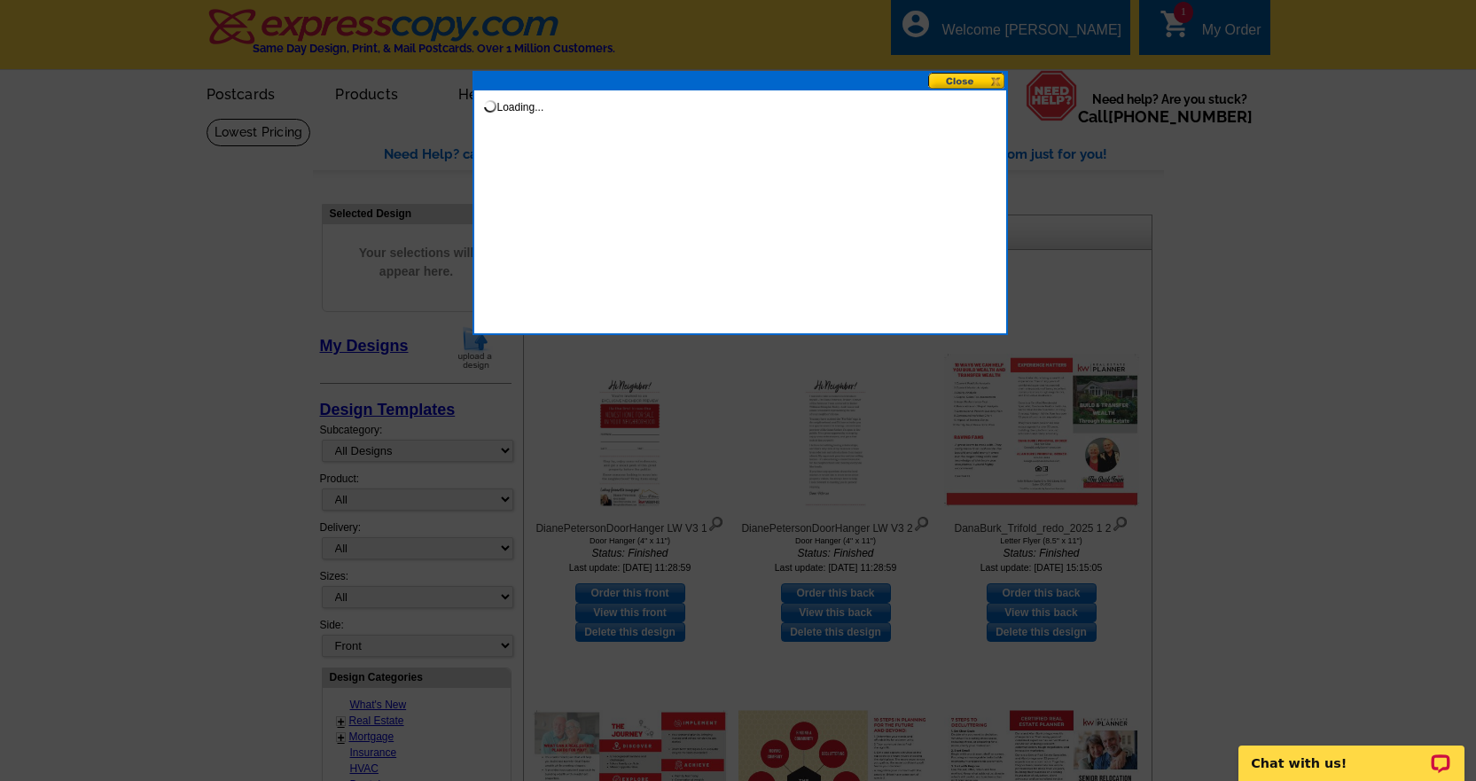
click at [979, 80] on button at bounding box center [967, 81] width 78 height 17
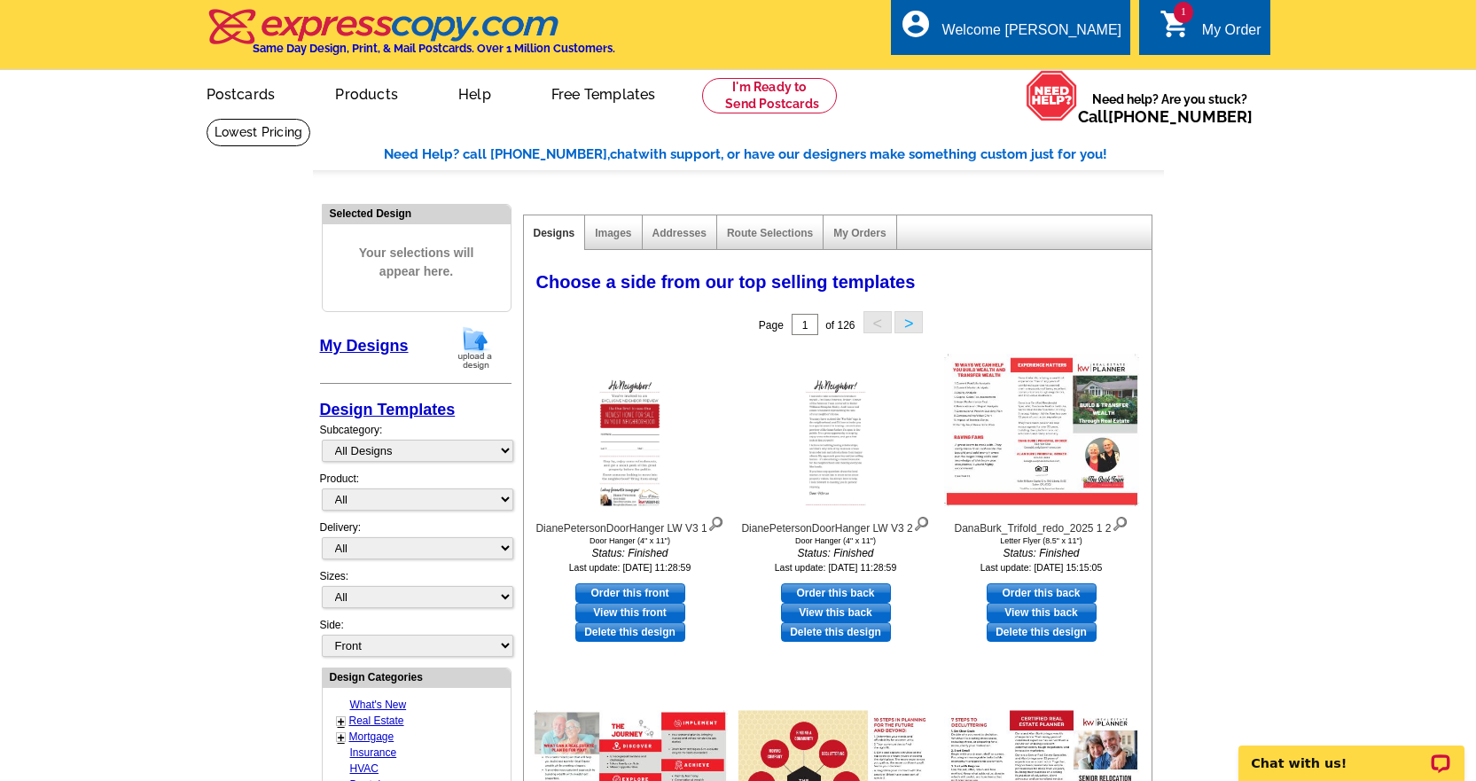
click at [1211, 16] on div "1 shopping_cart My Order" at bounding box center [1204, 27] width 130 height 56
click at [1166, 18] on icon "shopping_cart" at bounding box center [1175, 24] width 32 height 32
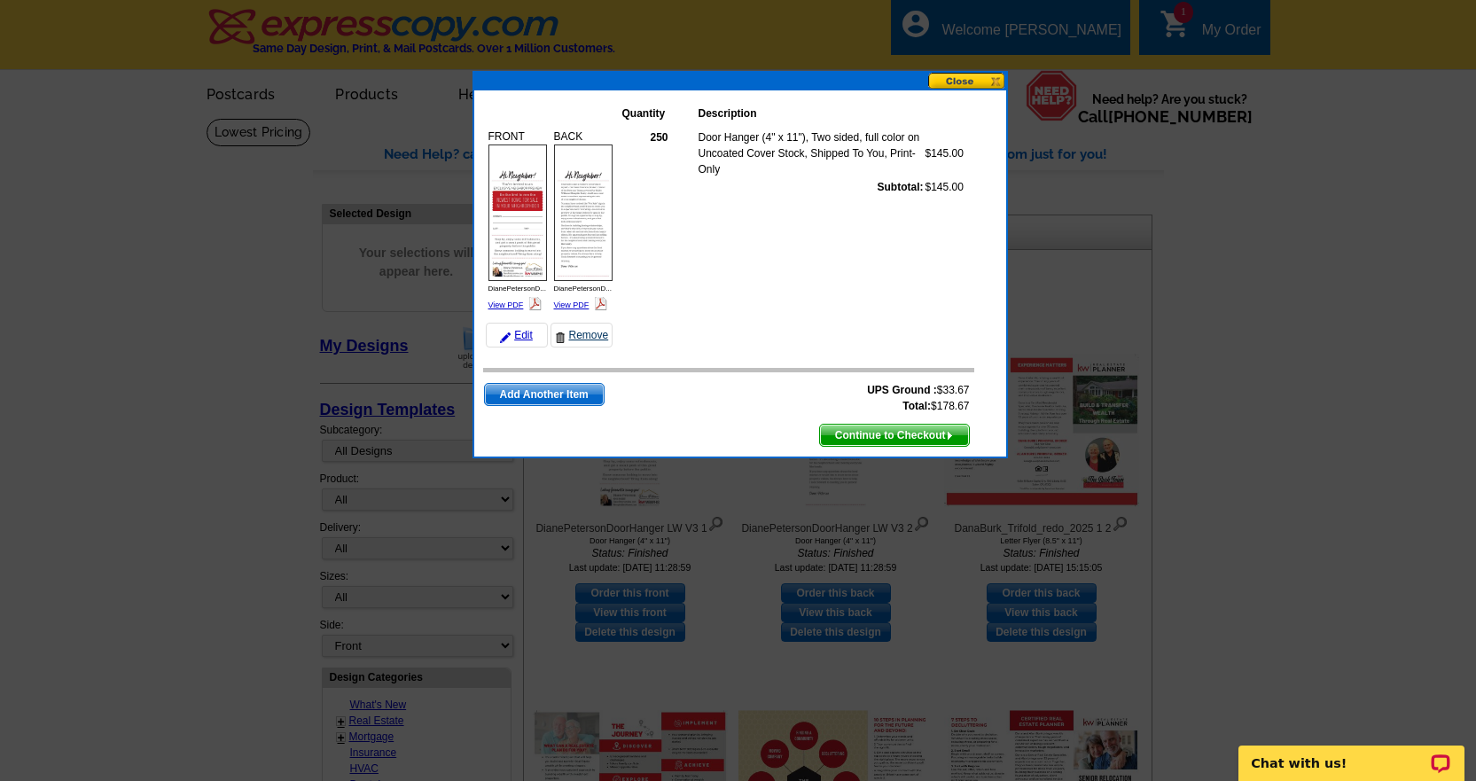
click at [586, 340] on link "Remove" at bounding box center [581, 335] width 62 height 25
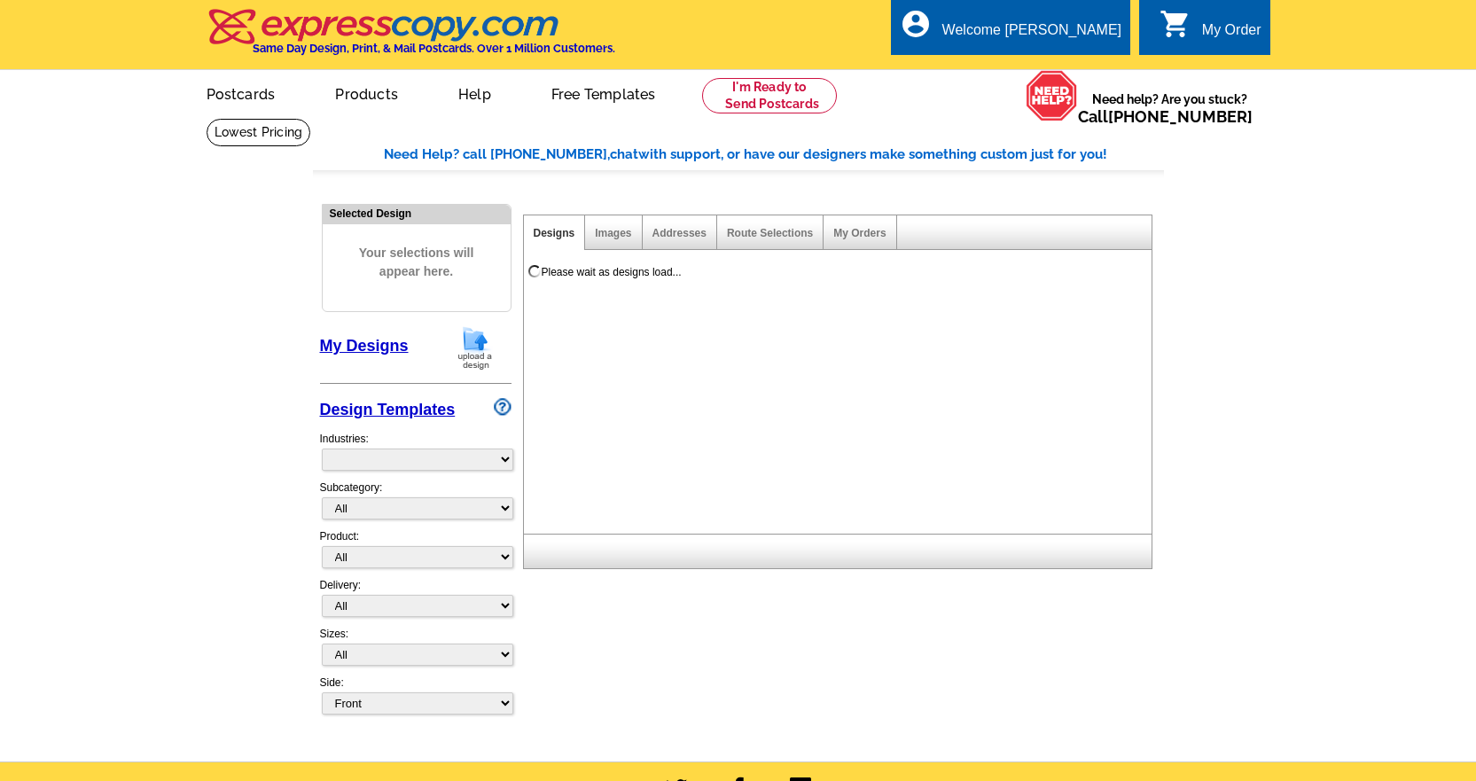
select select "785"
